Goal: Task Accomplishment & Management: Use online tool/utility

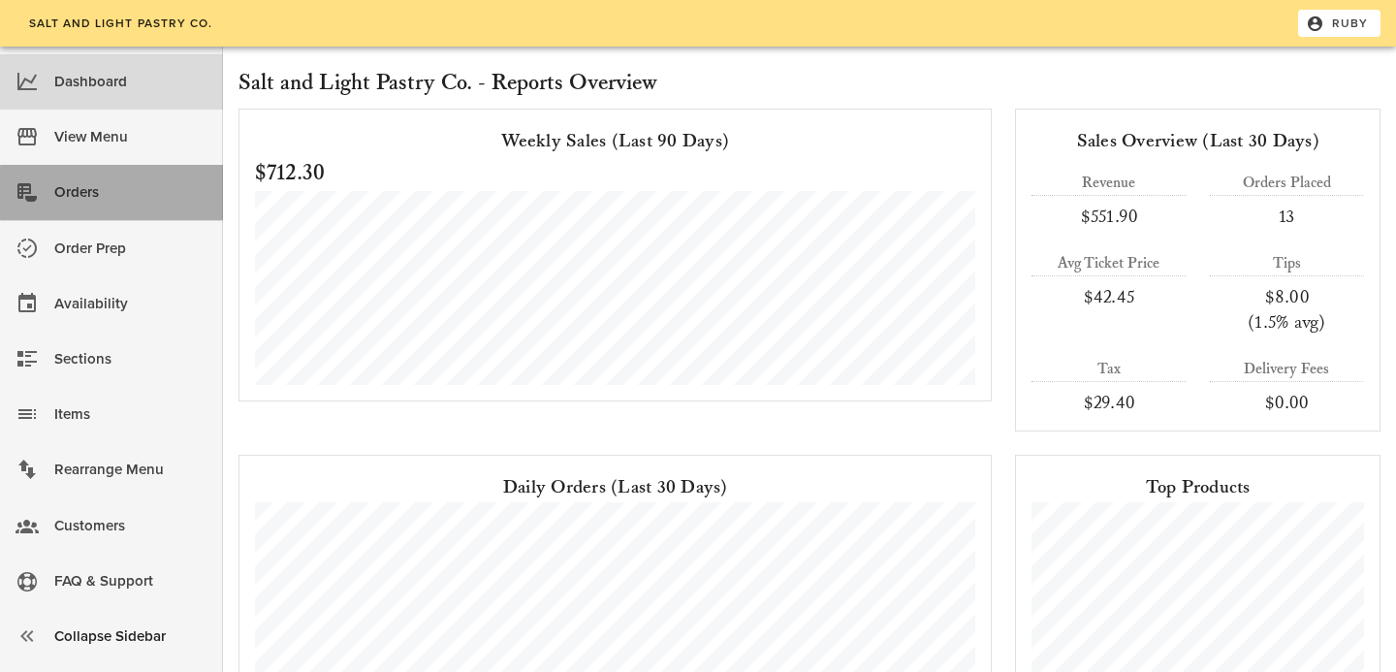
click at [87, 182] on div "Orders" at bounding box center [130, 192] width 153 height 32
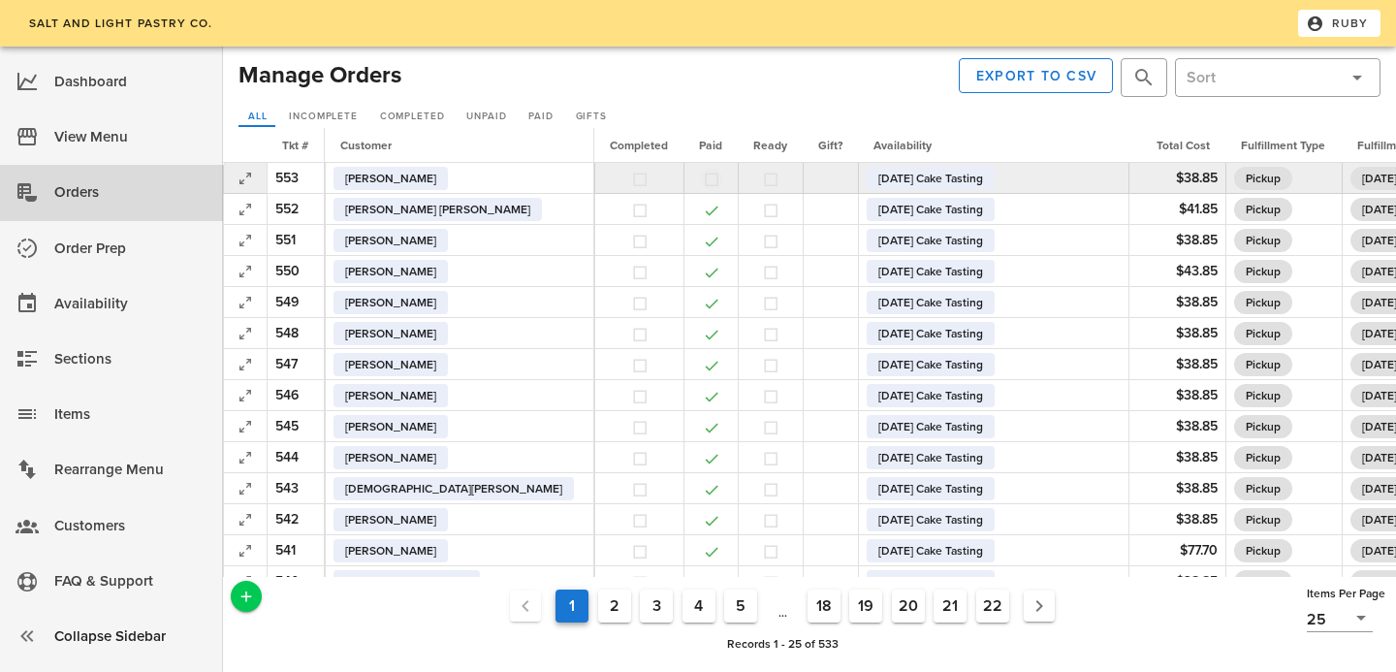
click at [703, 180] on button "button" at bounding box center [711, 179] width 17 height 17
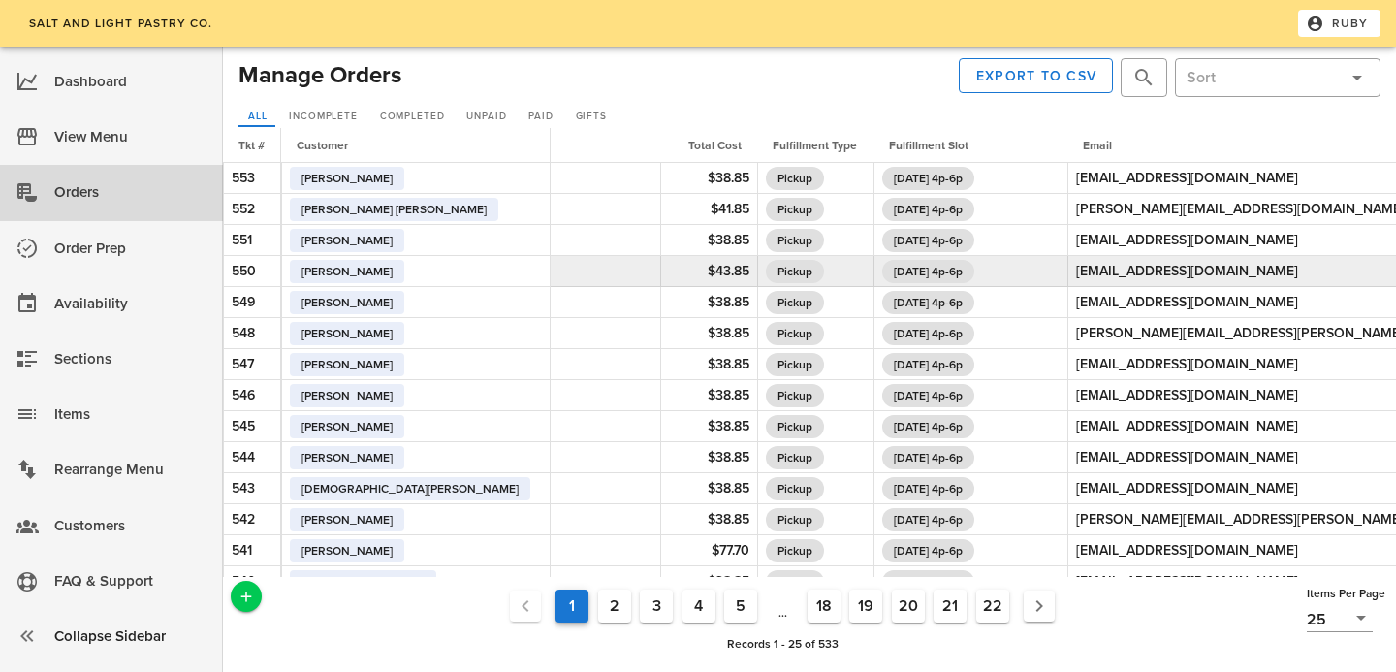
scroll to position [0, 566]
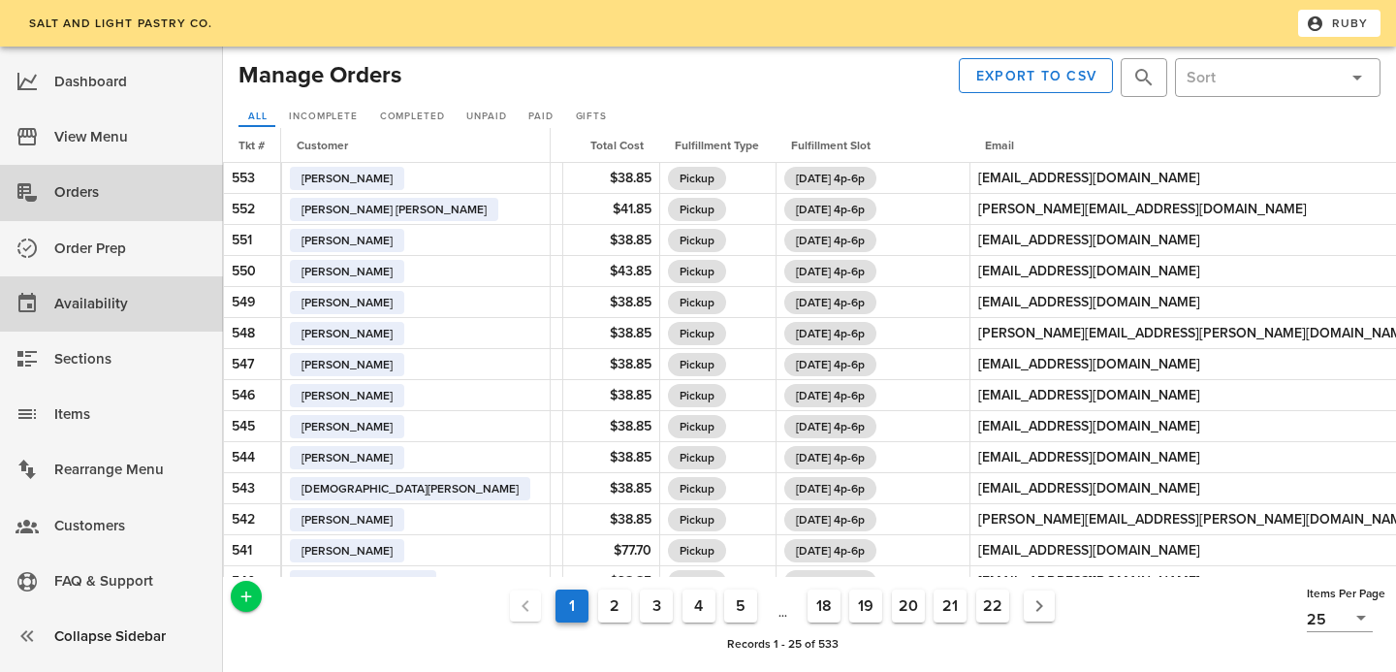
click at [81, 279] on link "Availability" at bounding box center [111, 303] width 223 height 55
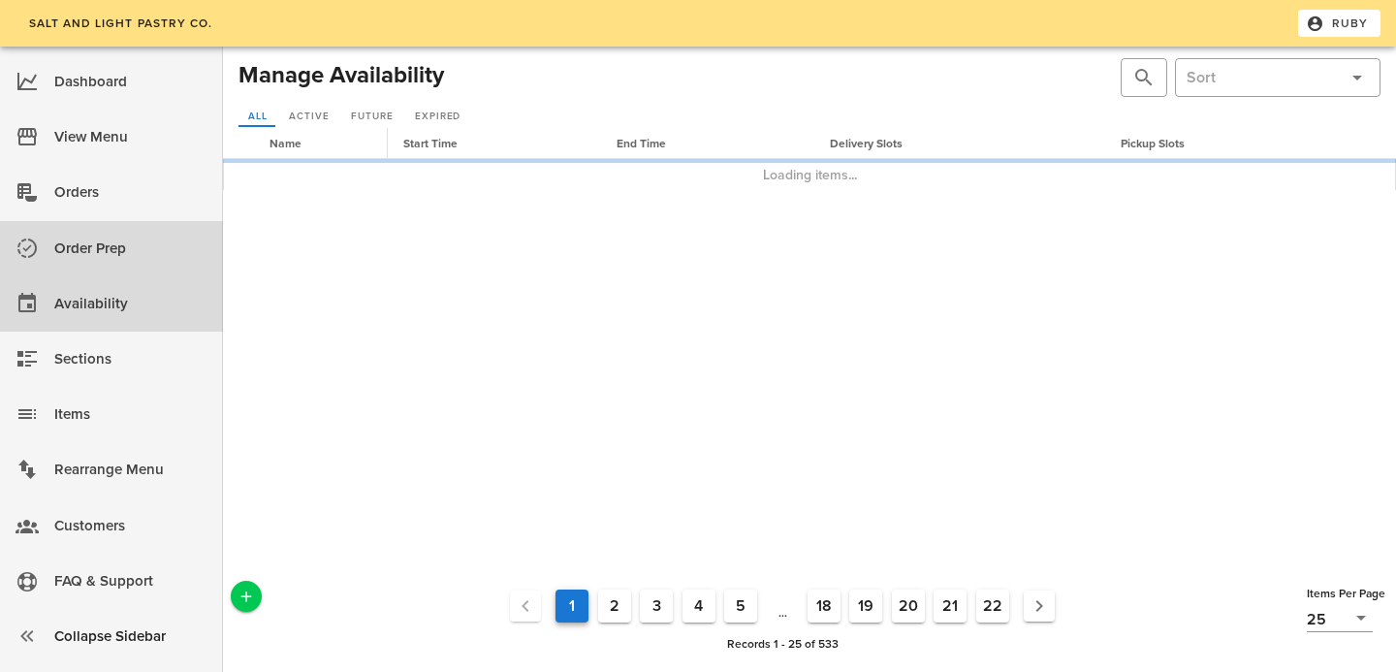
click at [82, 257] on div "Order Prep" at bounding box center [130, 249] width 153 height 32
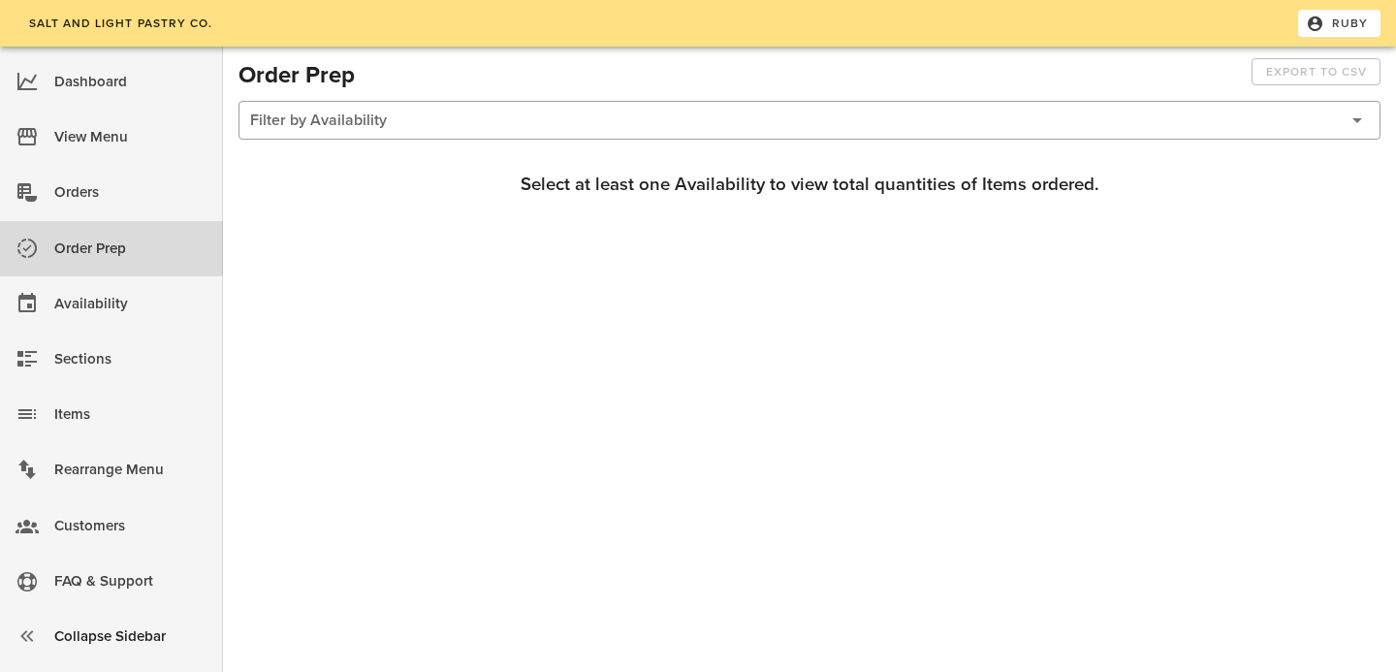
click at [492, 144] on div "​ Filter by Availability" at bounding box center [810, 122] width 1150 height 50
click at [493, 113] on div at bounding box center [794, 120] width 1088 height 37
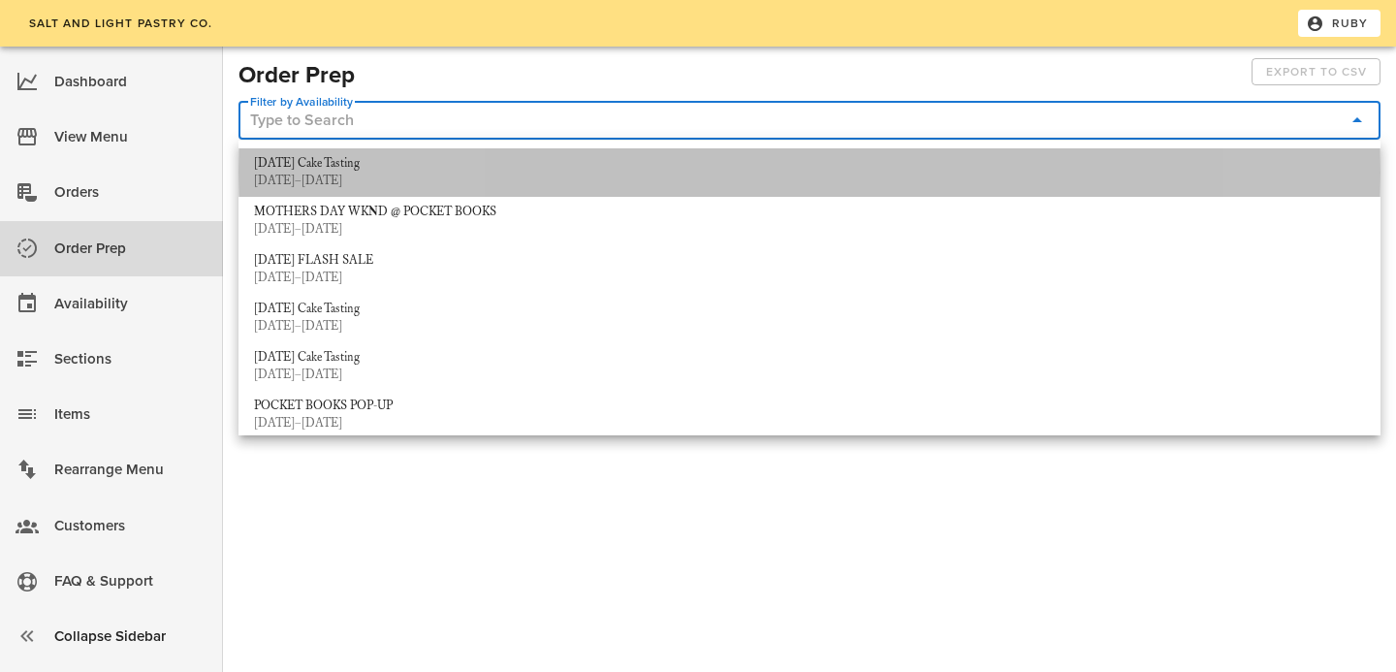
click at [435, 171] on div "[DATE] Cake Tasting" at bounding box center [809, 164] width 1111 height 16
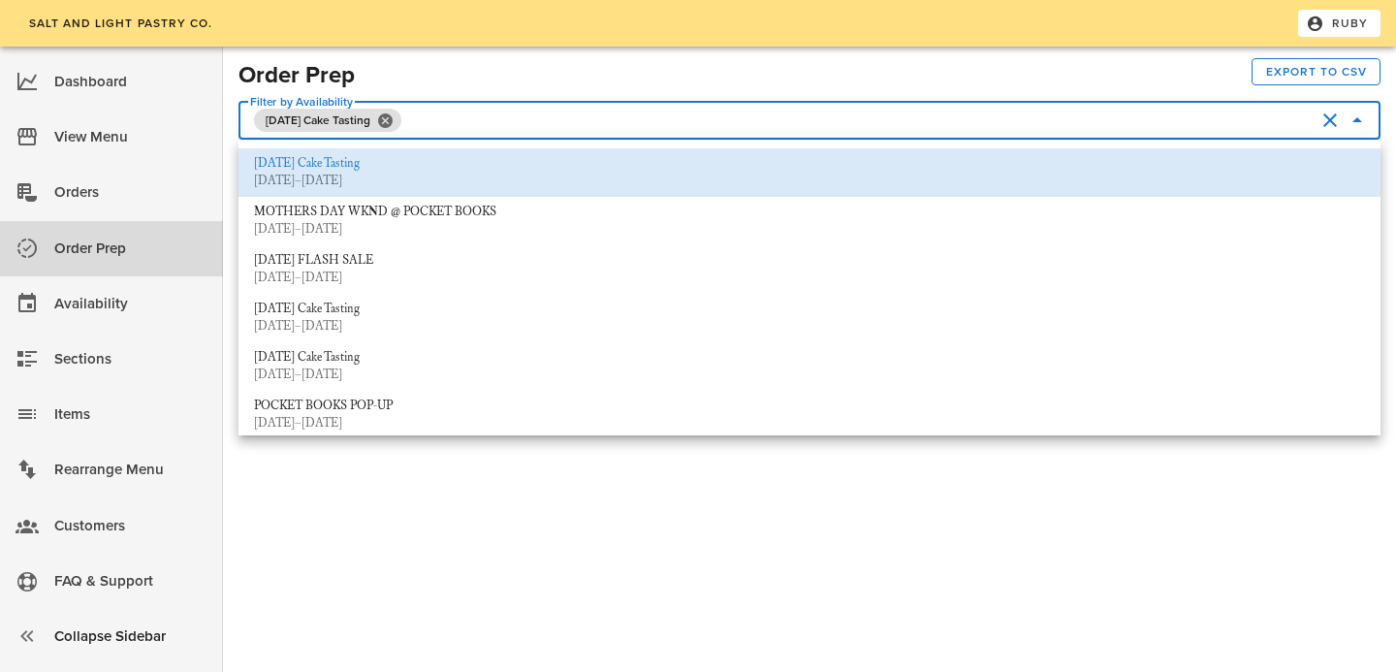
click at [325, 634] on div "Salt and Light Pastry Co. Ruby Dashboard View Menu Orders Order Prep Availabili…" at bounding box center [698, 336] width 1396 height 672
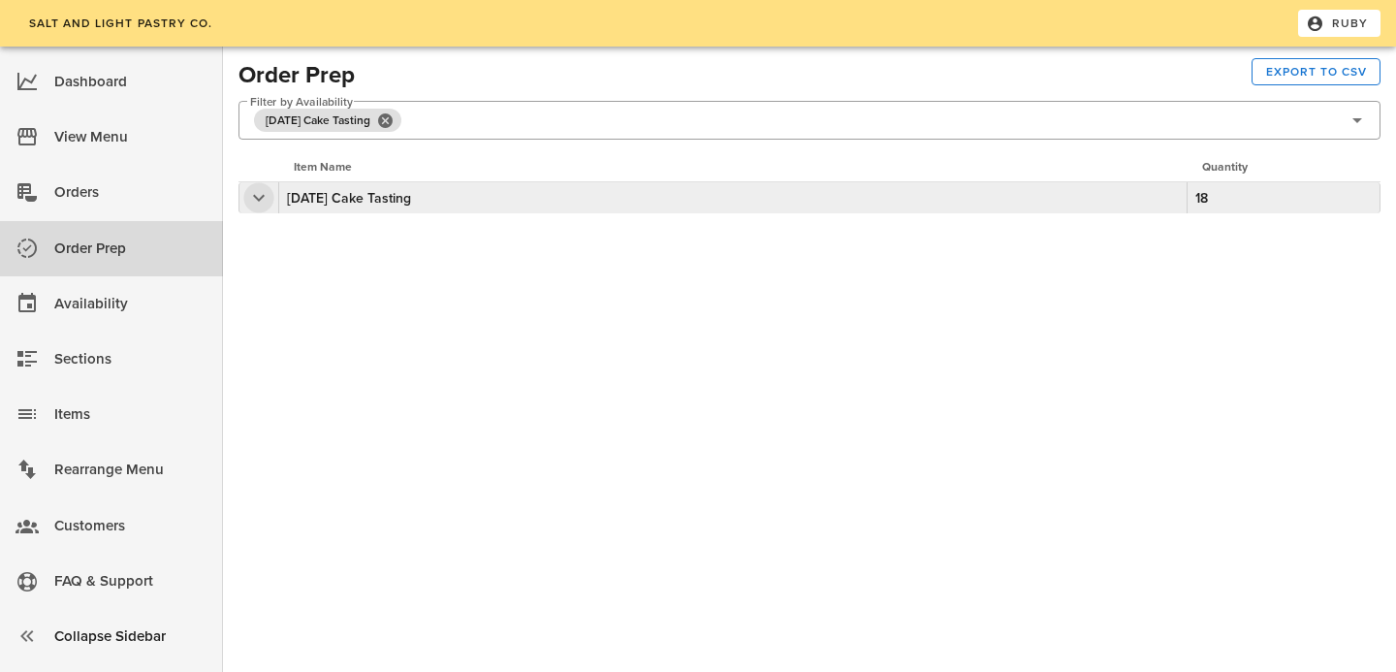
click at [258, 202] on button "button" at bounding box center [258, 197] width 23 height 23
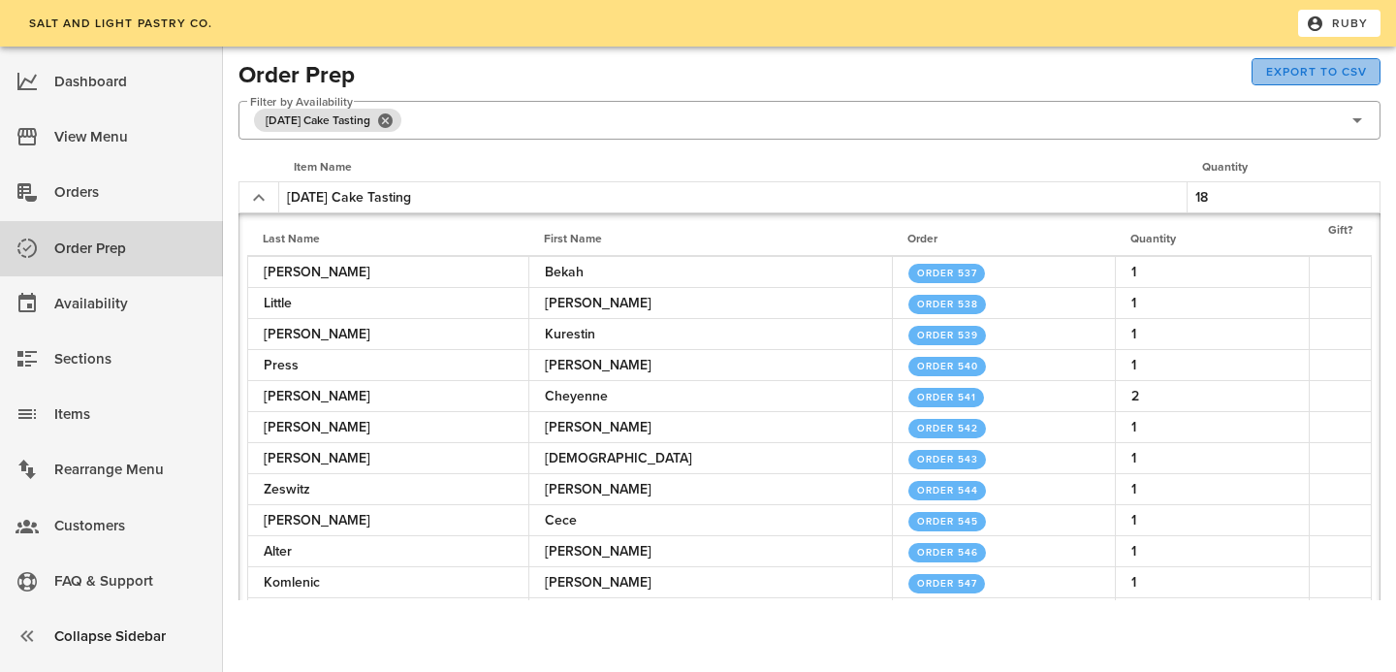
click at [1331, 81] on button "Export to CSV" at bounding box center [1316, 71] width 129 height 27
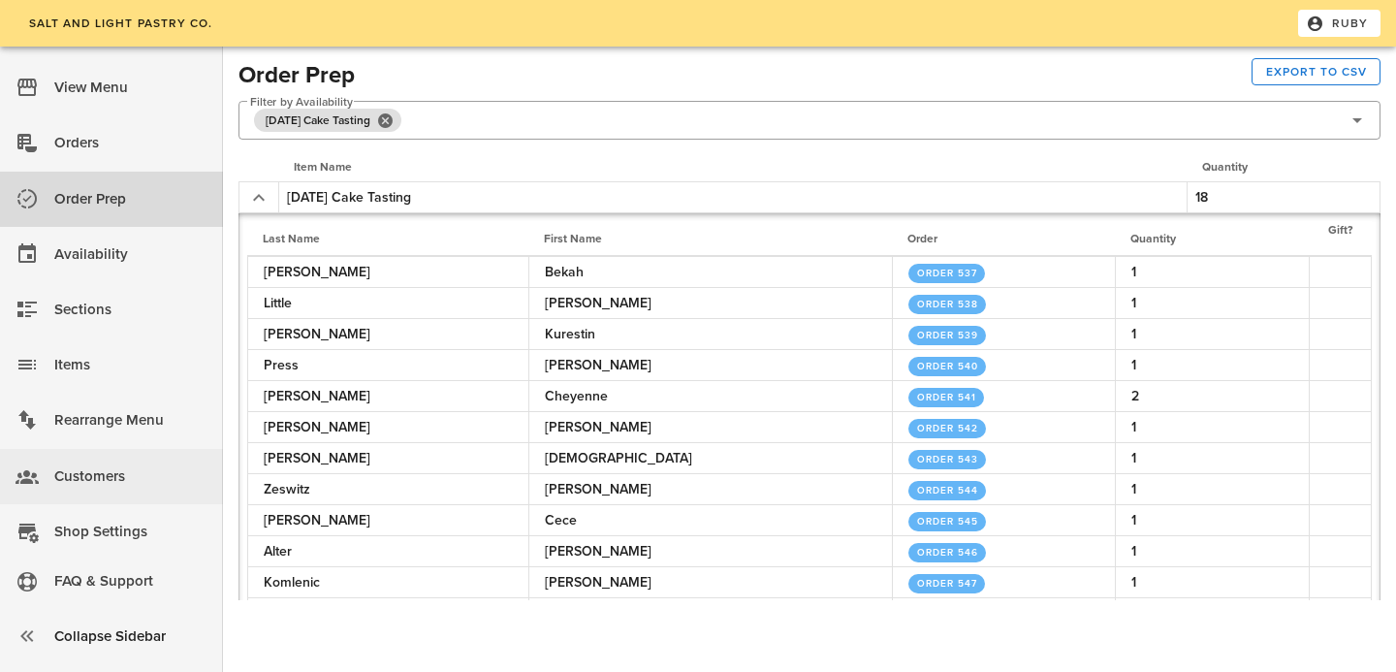
scroll to position [70, 0]
